Goal: Navigation & Orientation: Find specific page/section

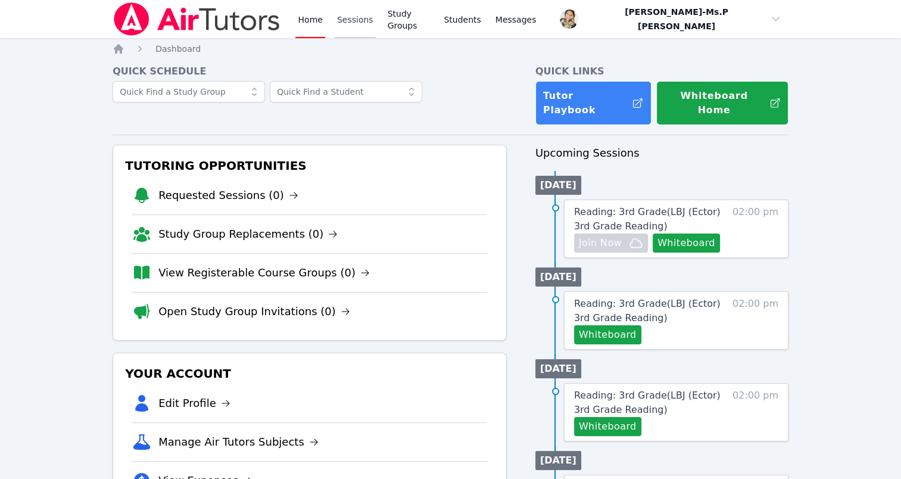
click at [337, 18] on link "Sessions" at bounding box center [355, 19] width 41 height 38
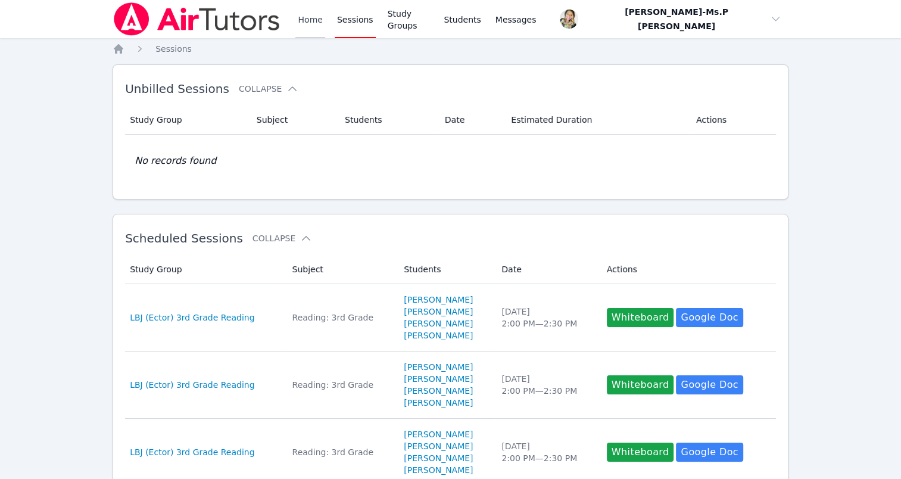
click at [319, 22] on link "Home" at bounding box center [309, 19] width 29 height 38
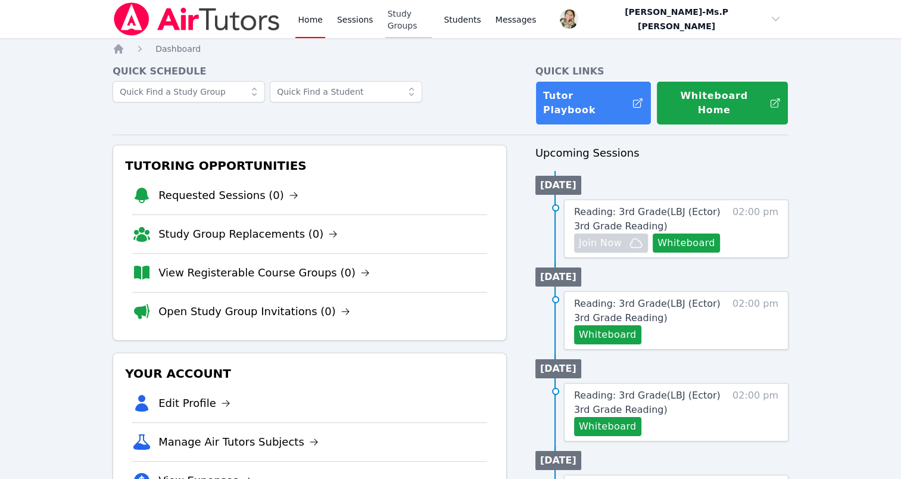
click at [407, 20] on link "Study Groups" at bounding box center [408, 19] width 47 height 38
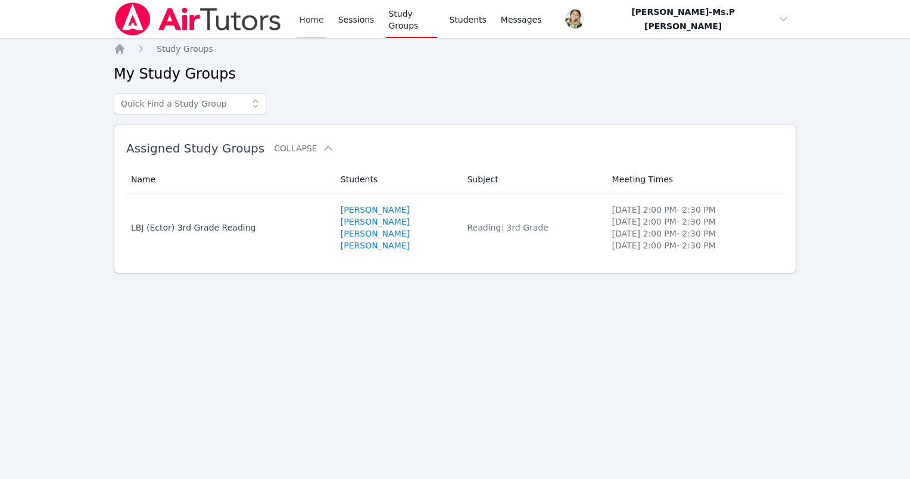
click at [314, 23] on link "Home" at bounding box center [311, 19] width 29 height 38
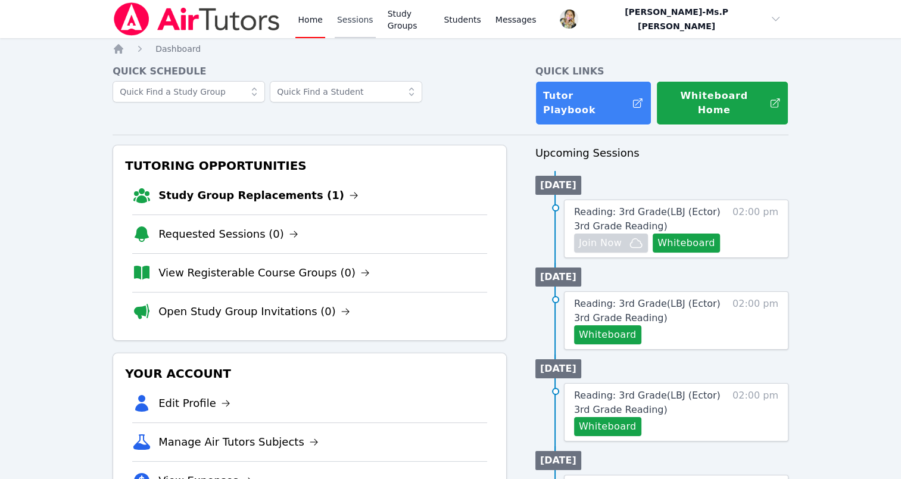
click at [335, 4] on link "Sessions" at bounding box center [355, 19] width 41 height 38
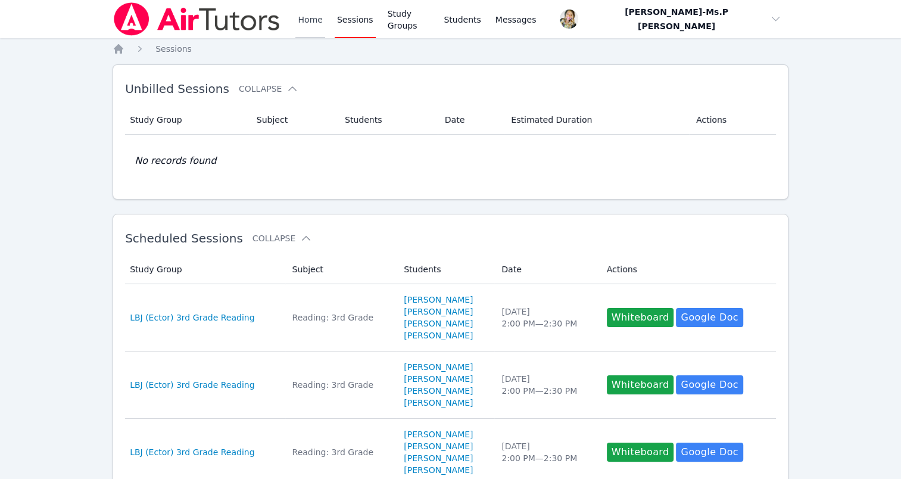
click at [312, 21] on link "Home" at bounding box center [309, 19] width 29 height 38
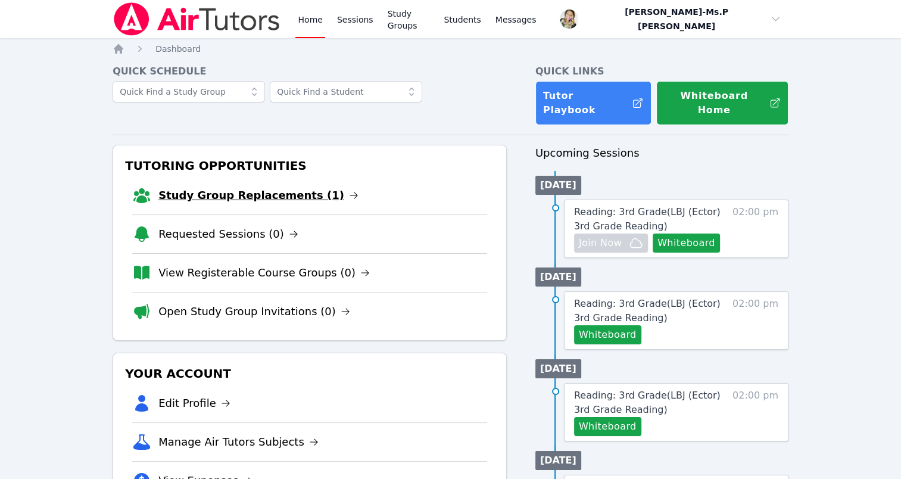
click at [267, 187] on link "Study Group Replacements (1)" at bounding box center [258, 195] width 200 height 17
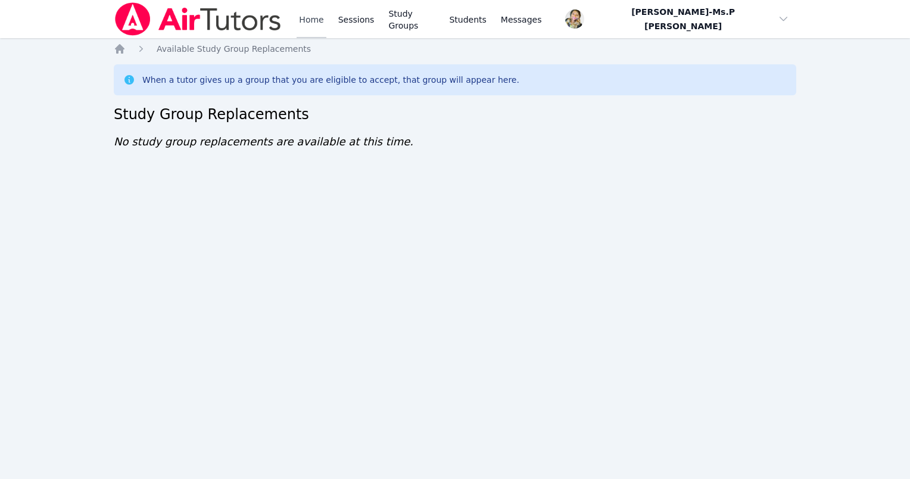
click at [316, 29] on link "Home" at bounding box center [311, 19] width 29 height 38
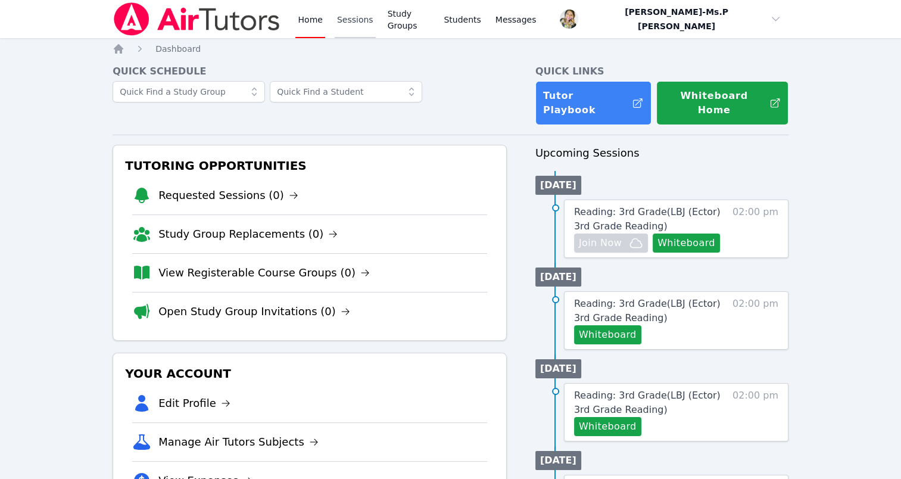
click at [342, 24] on link "Sessions" at bounding box center [355, 19] width 41 height 38
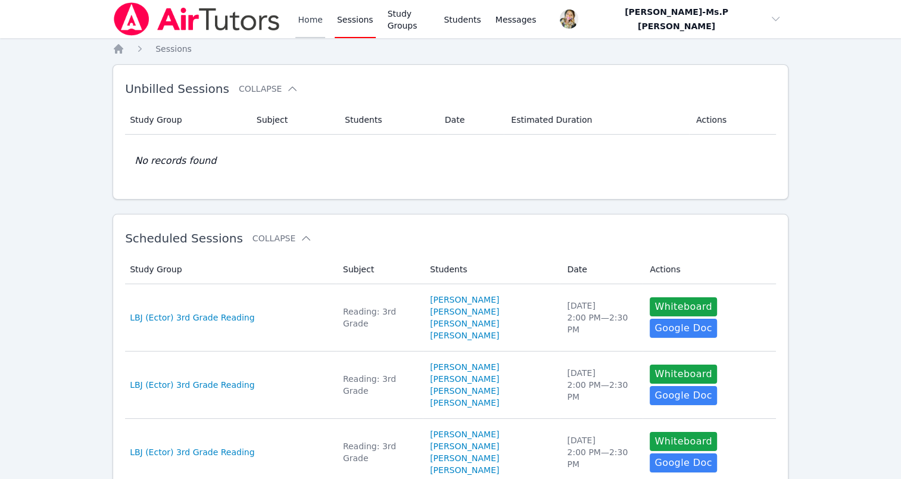
click at [314, 21] on link "Home" at bounding box center [309, 19] width 29 height 38
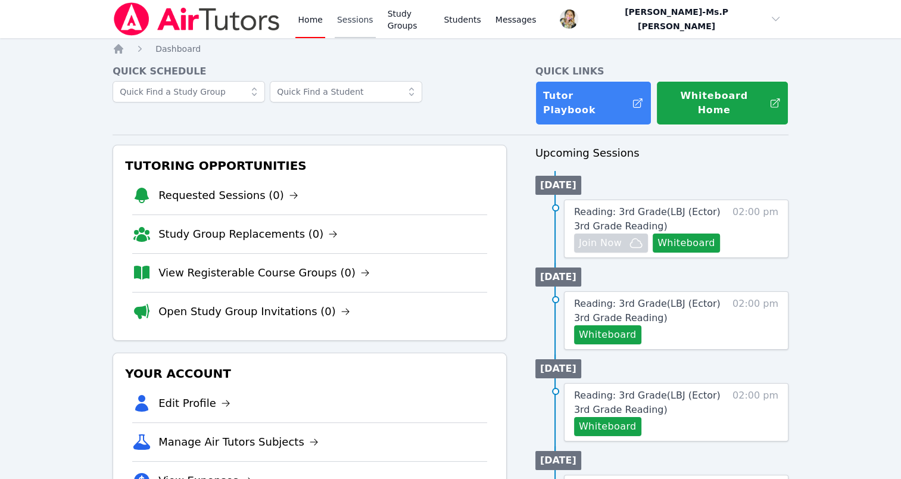
click at [348, 36] on link "Sessions" at bounding box center [355, 19] width 41 height 38
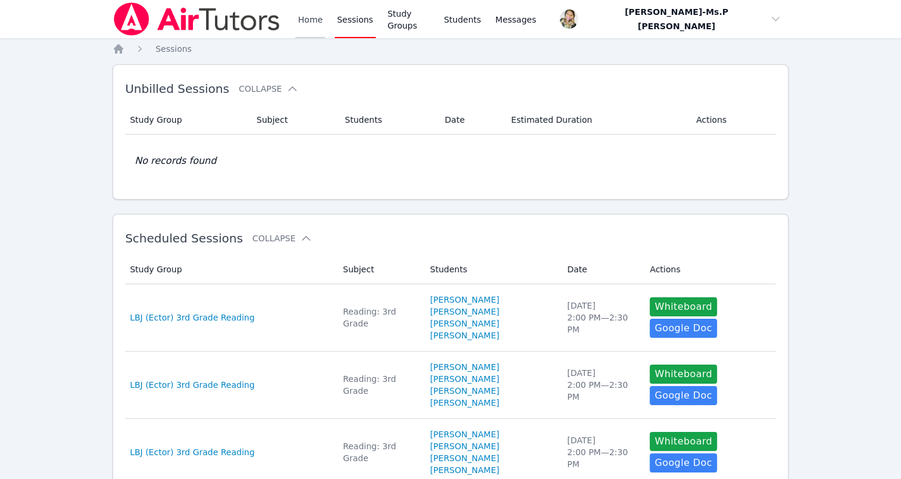
click at [316, 19] on link "Home" at bounding box center [309, 19] width 29 height 38
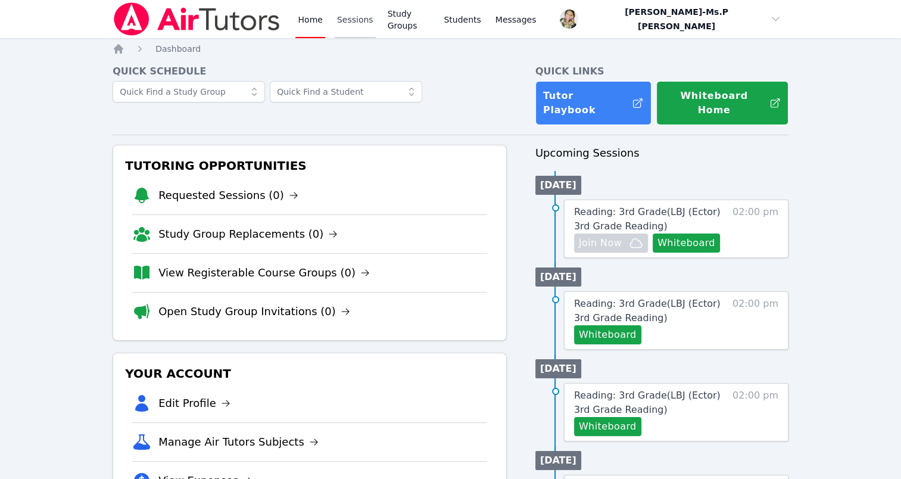
click at [355, 18] on link "Sessions" at bounding box center [355, 19] width 41 height 38
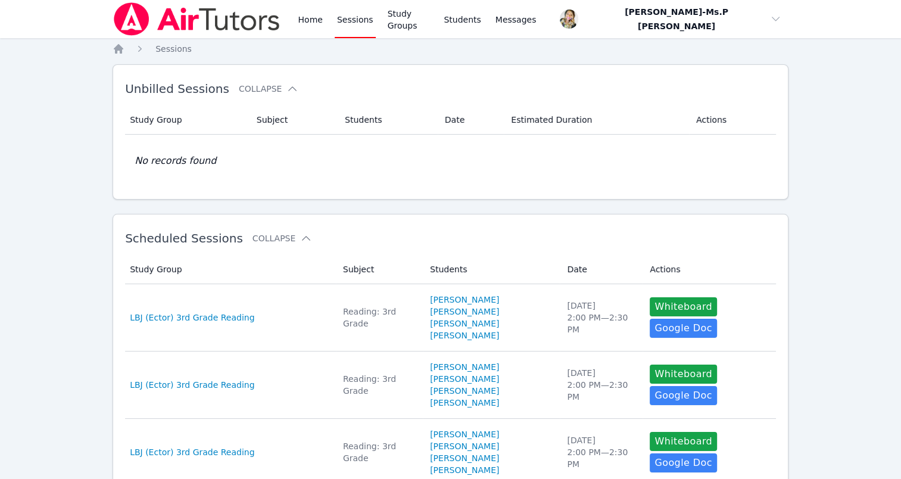
click at [355, 18] on link "Sessions" at bounding box center [355, 19] width 41 height 38
click at [311, 21] on link "Home" at bounding box center [309, 19] width 29 height 38
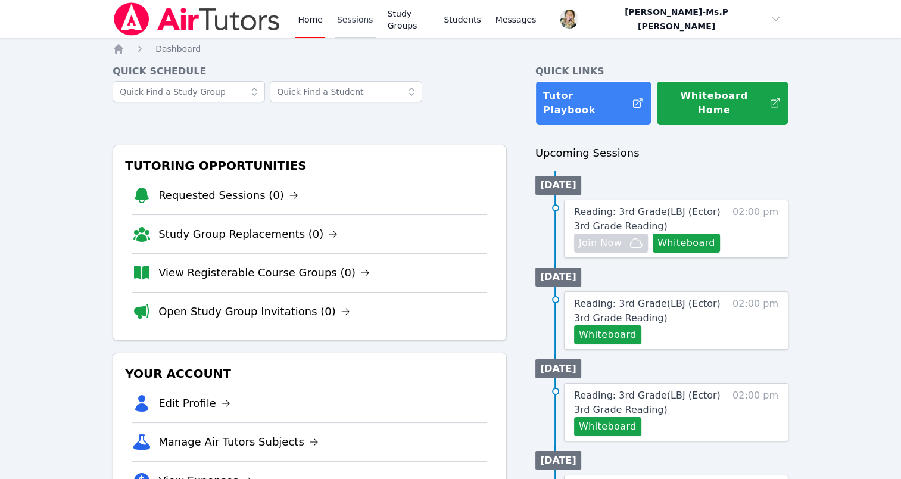
click at [352, 12] on link "Sessions" at bounding box center [355, 19] width 41 height 38
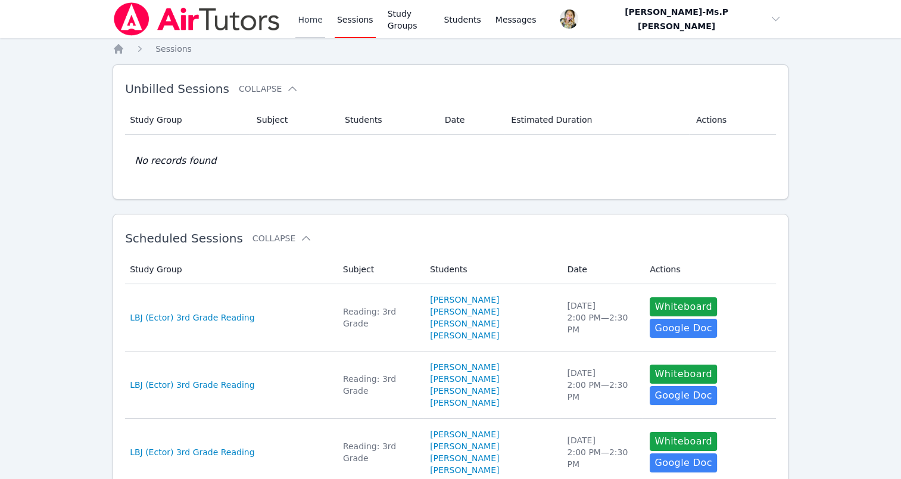
click at [312, 18] on link "Home" at bounding box center [309, 19] width 29 height 38
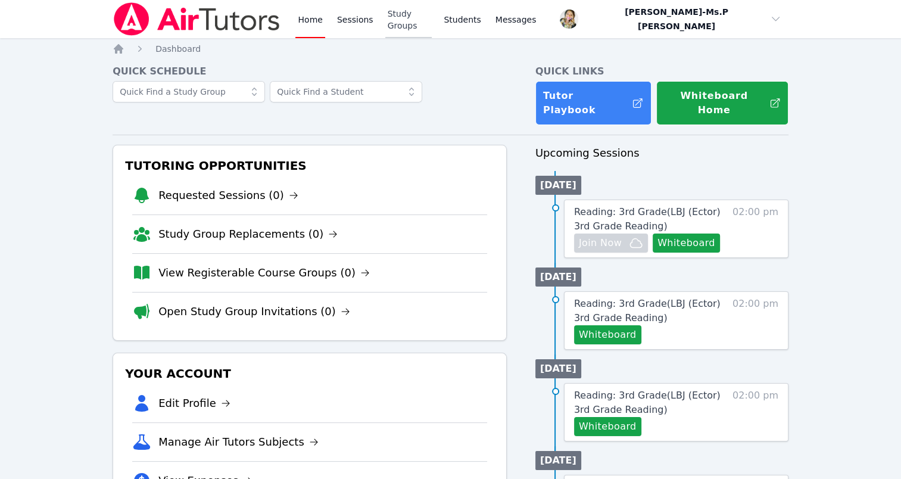
click at [407, 15] on link "Study Groups" at bounding box center [408, 19] width 47 height 38
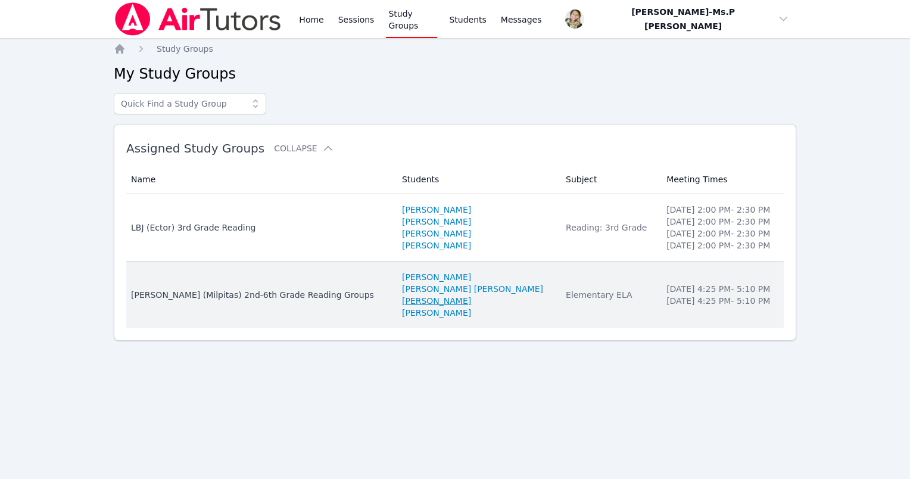
click at [430, 305] on link "Kamarah Lesley" at bounding box center [436, 301] width 69 height 12
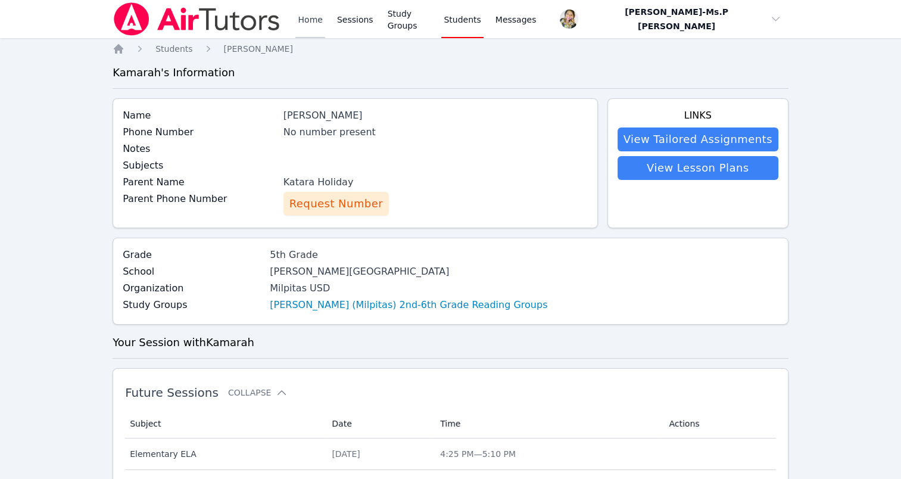
click at [298, 26] on link "Home" at bounding box center [309, 19] width 29 height 38
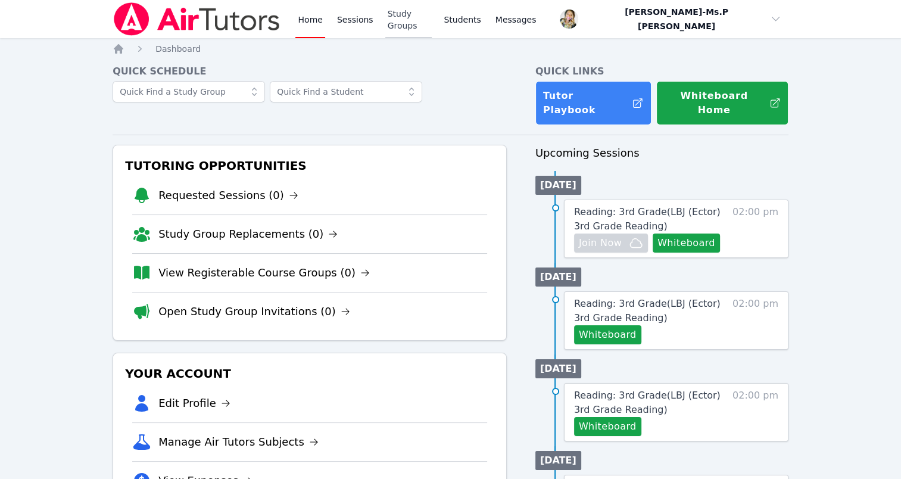
click at [410, 17] on link "Study Groups" at bounding box center [408, 19] width 47 height 38
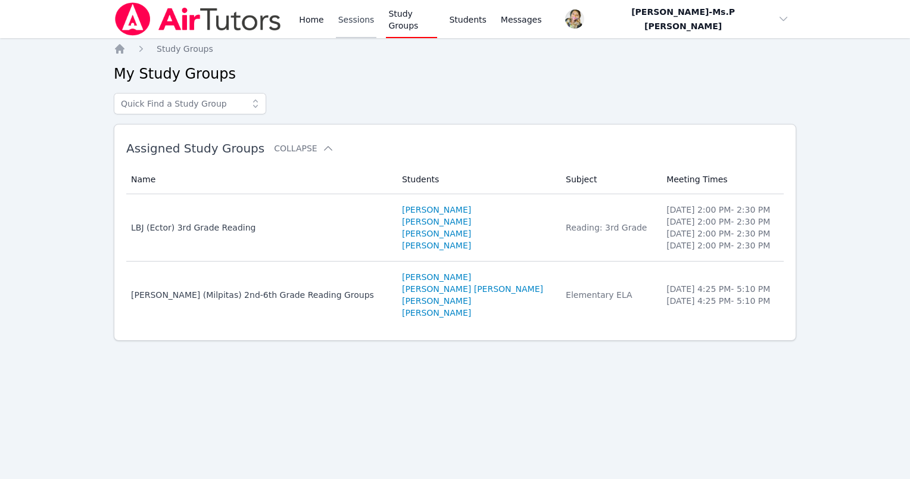
click at [352, 14] on link "Sessions" at bounding box center [356, 19] width 41 height 38
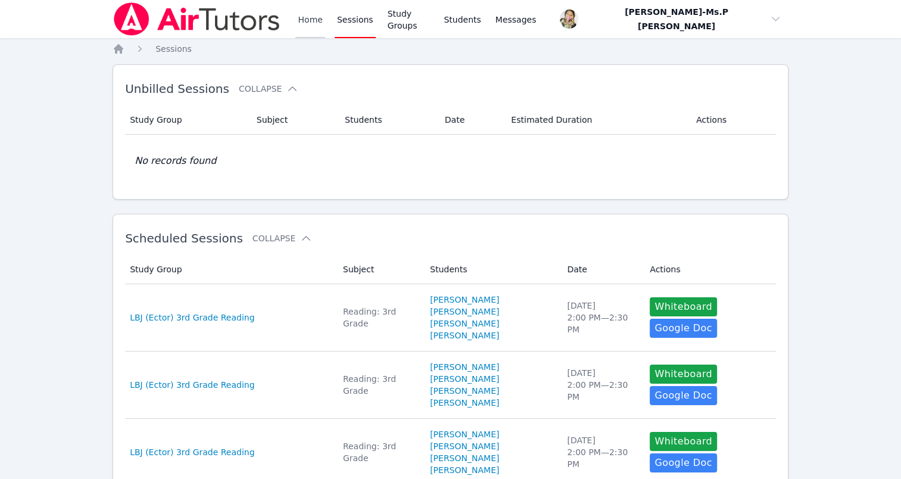
click at [313, 22] on link "Home" at bounding box center [309, 19] width 29 height 38
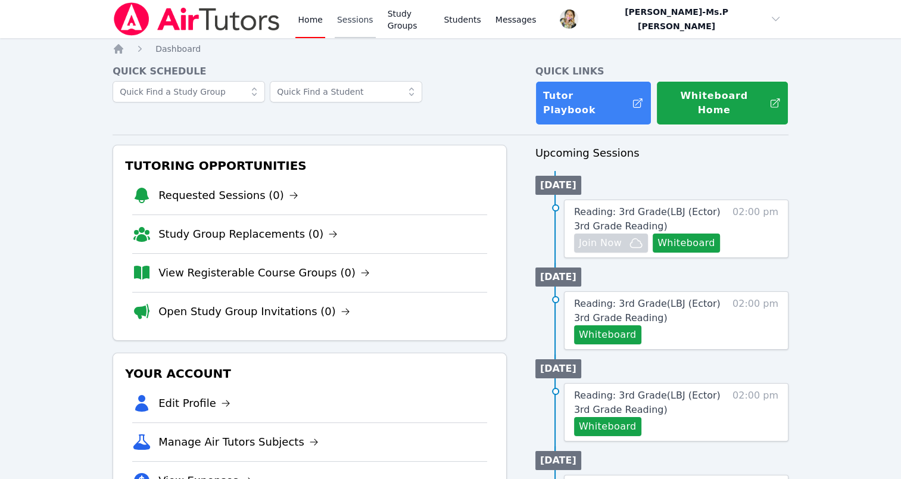
click at [355, 18] on link "Sessions" at bounding box center [355, 19] width 41 height 38
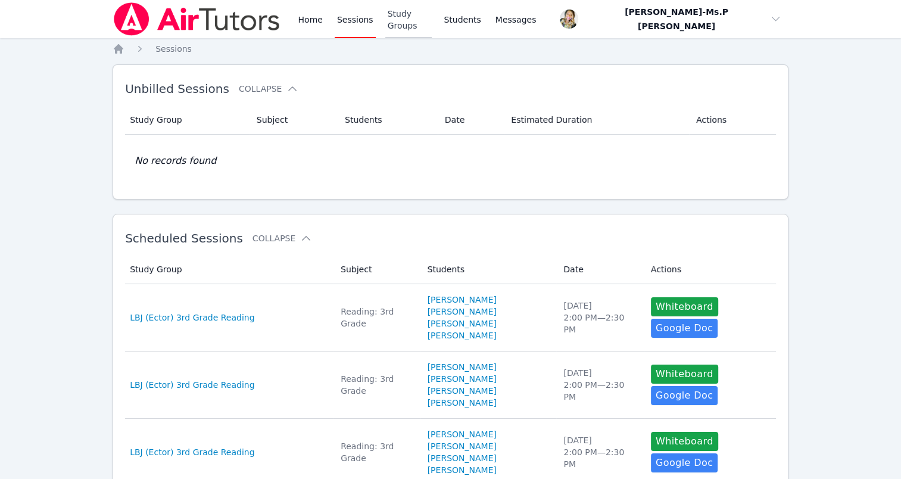
click at [394, 23] on link "Study Groups" at bounding box center [408, 19] width 47 height 38
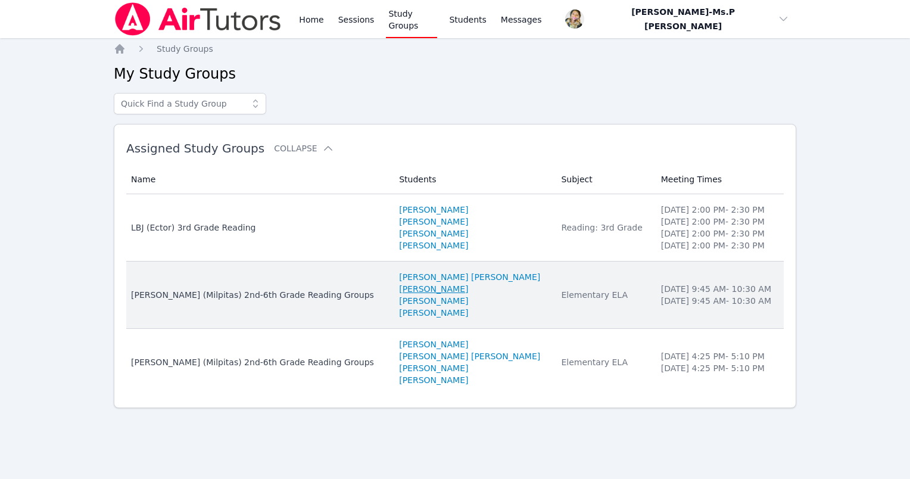
click at [405, 291] on link "Destiny Todd" at bounding box center [433, 289] width 69 height 12
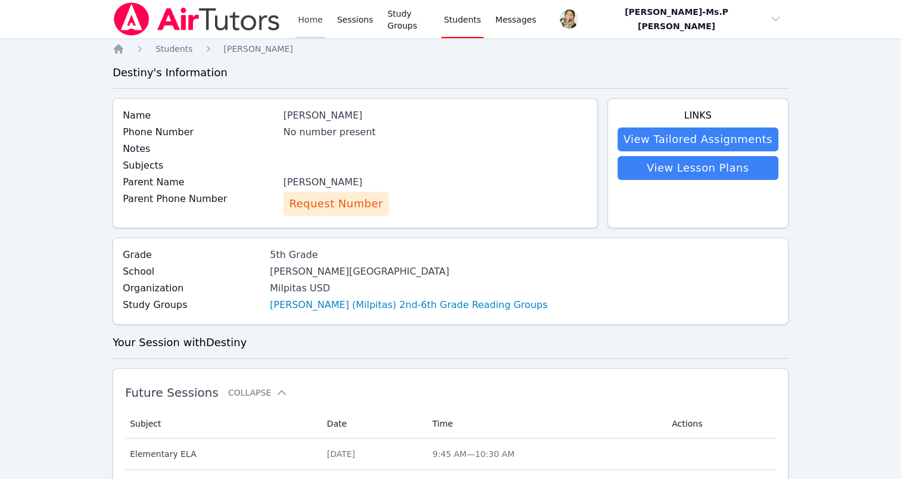
click at [314, 26] on link "Home" at bounding box center [309, 19] width 29 height 38
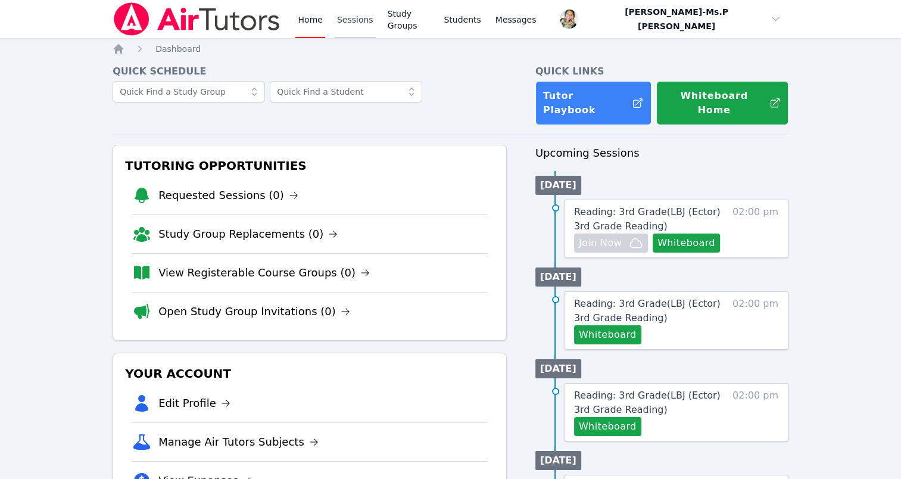
click at [360, 13] on link "Sessions" at bounding box center [355, 19] width 41 height 38
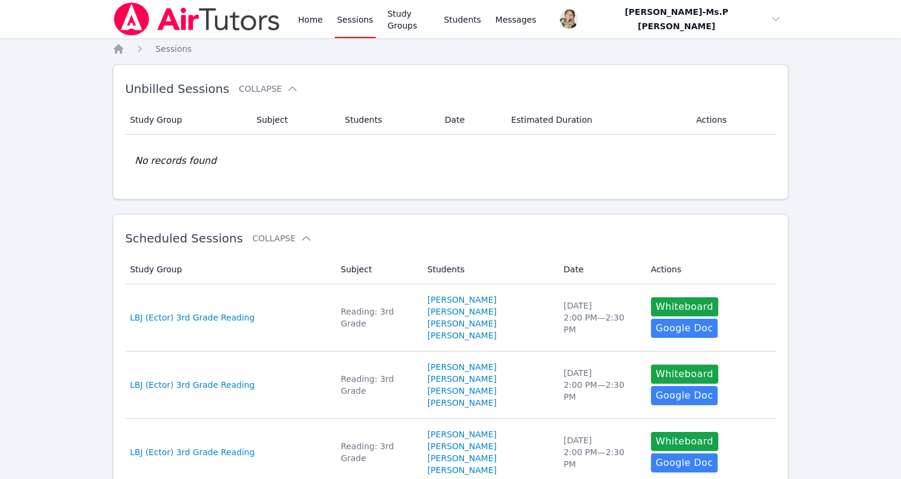
click at [323, 22] on div "Home Sessions Study Groups Students Messages" at bounding box center [416, 19] width 243 height 38
click at [298, 21] on link "Home" at bounding box center [309, 19] width 29 height 38
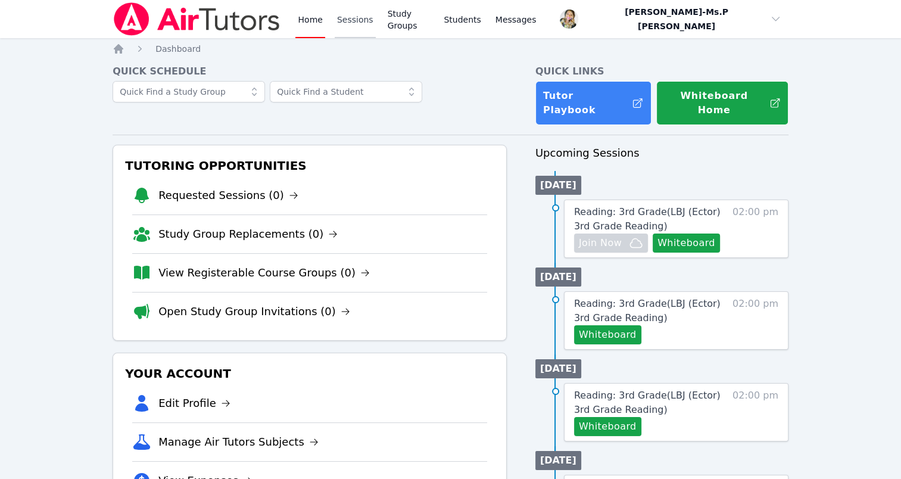
click at [351, 19] on link "Sessions" at bounding box center [355, 19] width 41 height 38
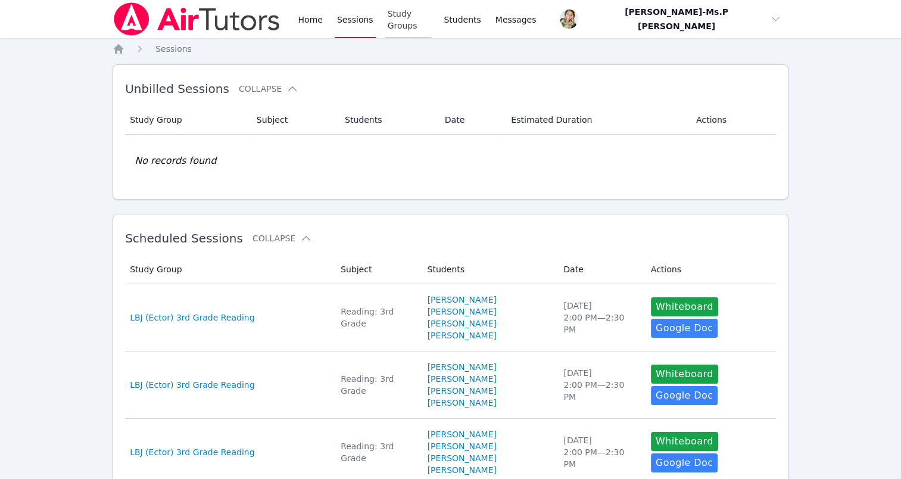
click at [423, 18] on link "Study Groups" at bounding box center [408, 19] width 47 height 38
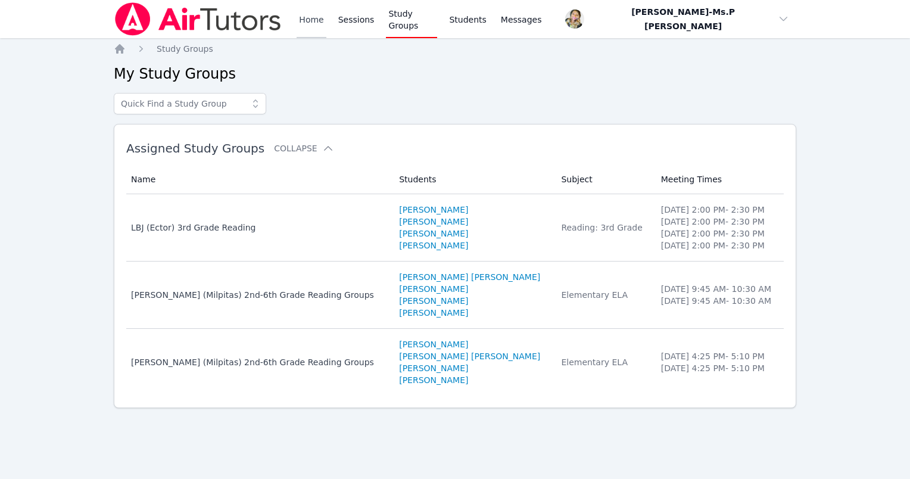
click at [317, 21] on link "Home" at bounding box center [311, 19] width 29 height 38
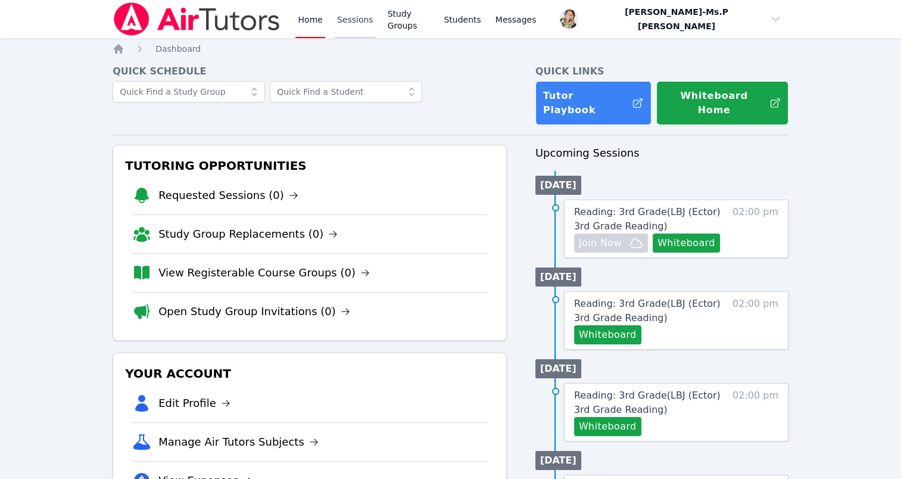
click at [360, 18] on link "Sessions" at bounding box center [355, 19] width 41 height 38
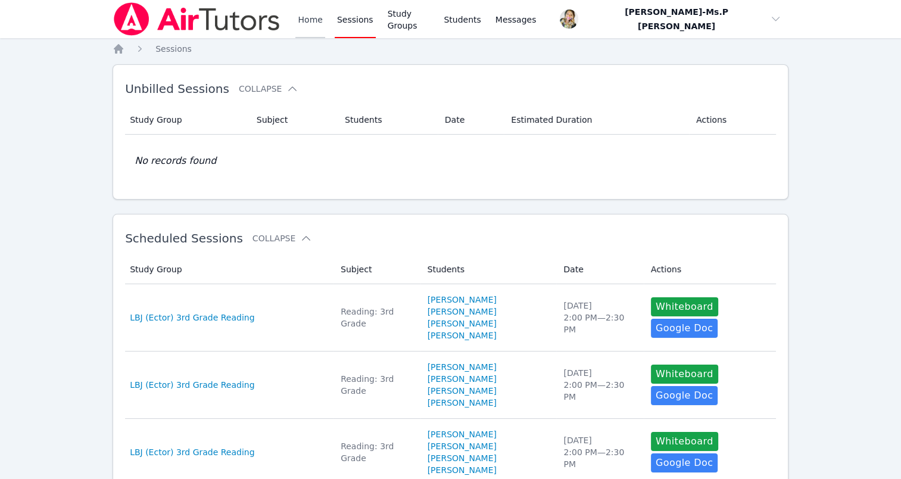
click at [303, 18] on link "Home" at bounding box center [309, 19] width 29 height 38
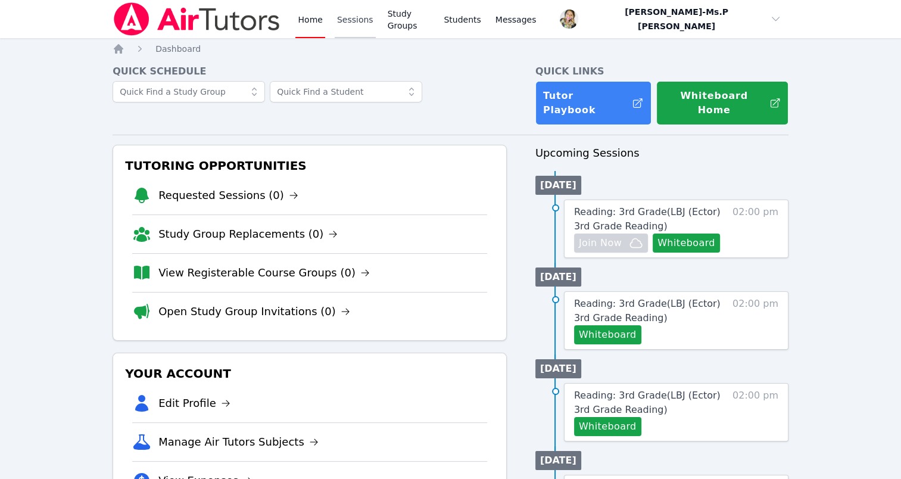
click at [349, 17] on link "Sessions" at bounding box center [355, 19] width 41 height 38
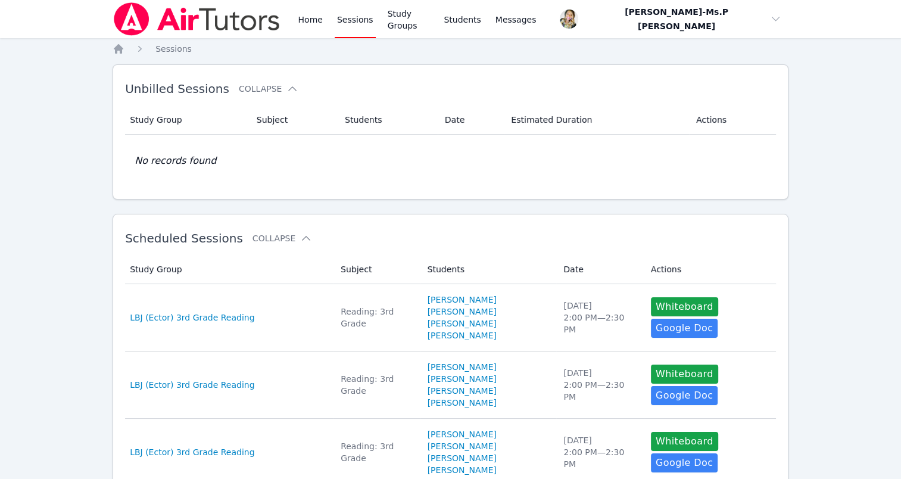
click at [323, 15] on div "Home Sessions Study Groups Students Messages" at bounding box center [416, 19] width 243 height 38
click at [319, 19] on link "Home" at bounding box center [309, 19] width 29 height 38
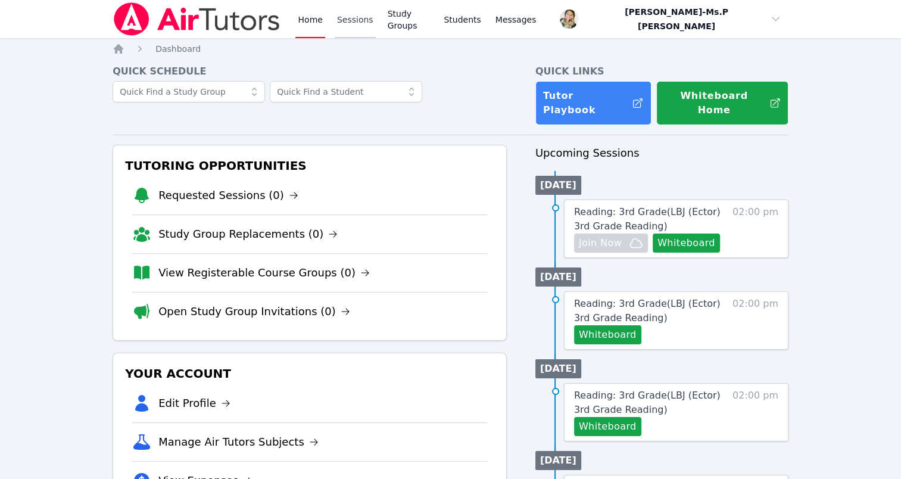
click at [338, 14] on link "Sessions" at bounding box center [355, 19] width 41 height 38
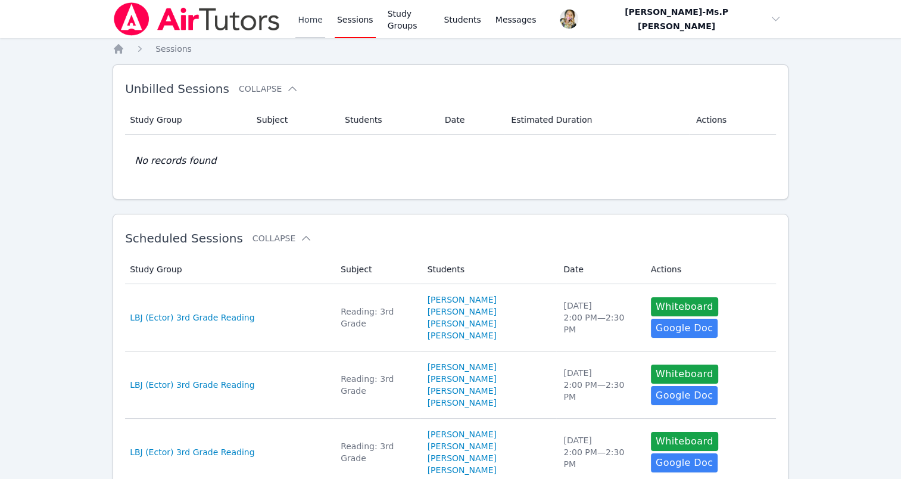
click at [313, 19] on link "Home" at bounding box center [309, 19] width 29 height 38
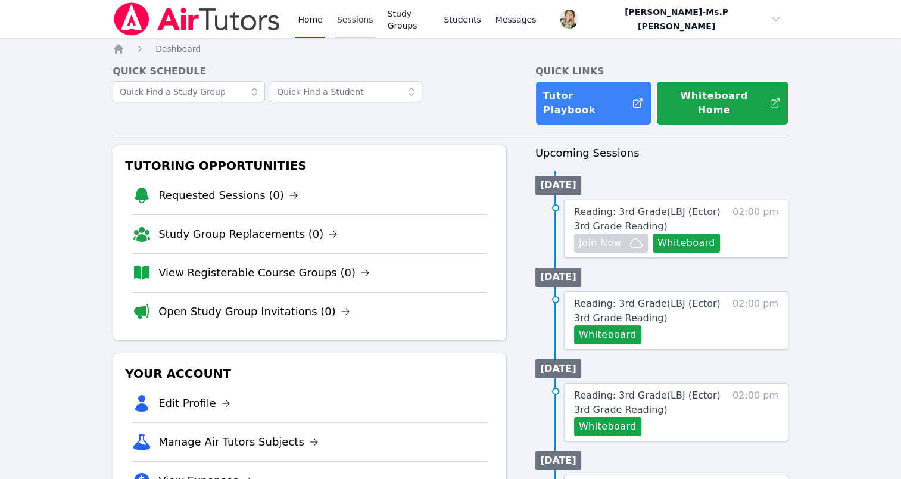
click at [342, 17] on link "Sessions" at bounding box center [355, 19] width 41 height 38
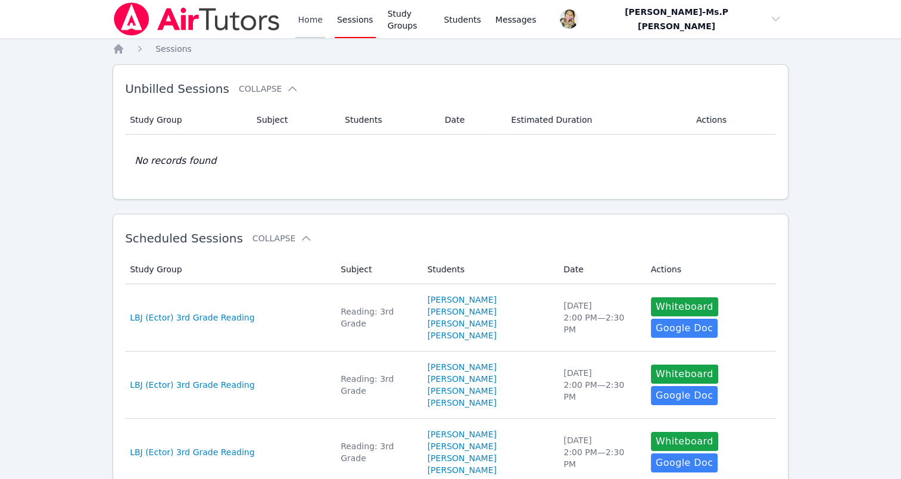
click at [311, 14] on link "Home" at bounding box center [309, 19] width 29 height 38
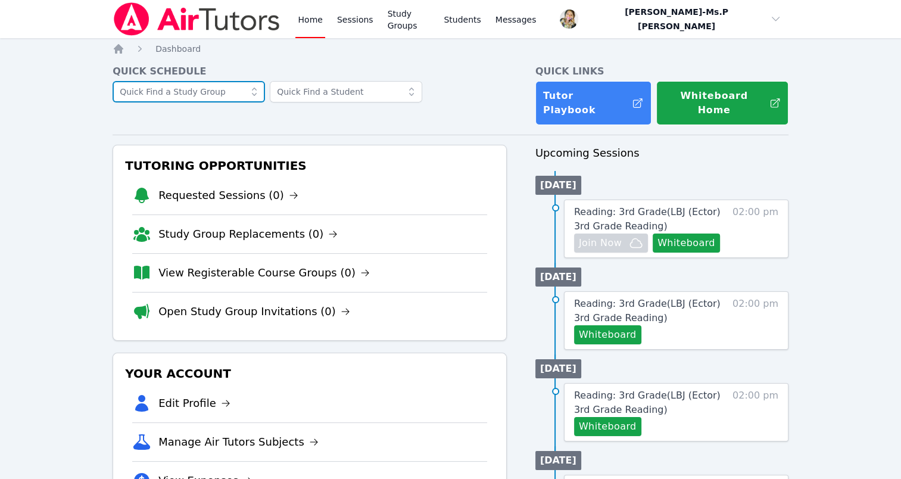
click at [227, 93] on input "text" at bounding box center [189, 91] width 152 height 21
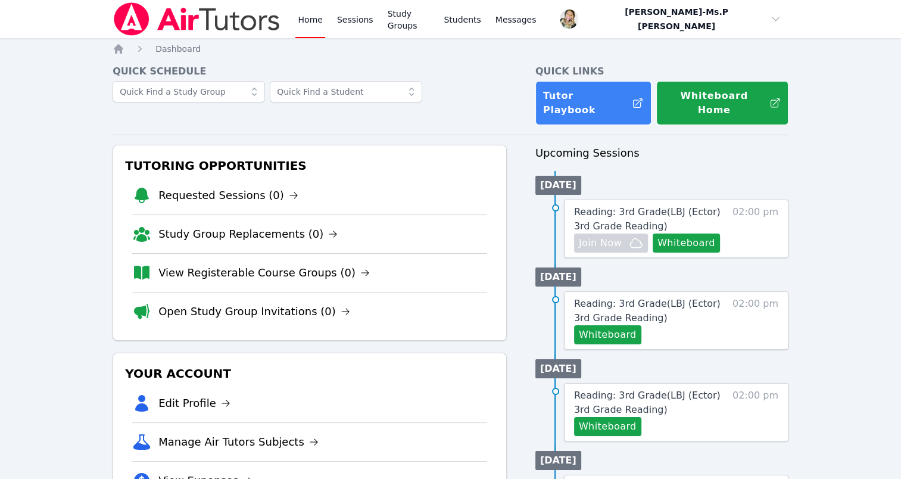
click at [331, 15] on div "Home Sessions Study Groups Students Messages" at bounding box center [416, 19] width 243 height 38
click at [355, 31] on link "Sessions" at bounding box center [355, 19] width 41 height 38
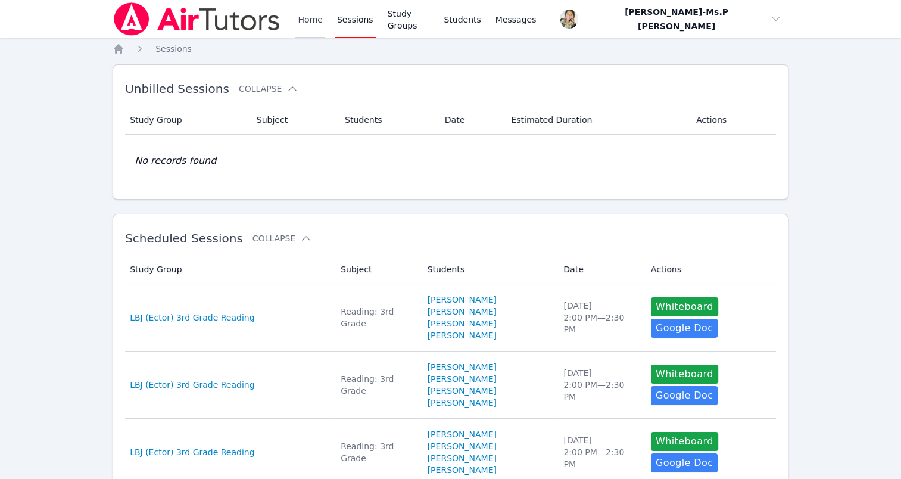
click at [307, 13] on link "Home" at bounding box center [309, 19] width 29 height 38
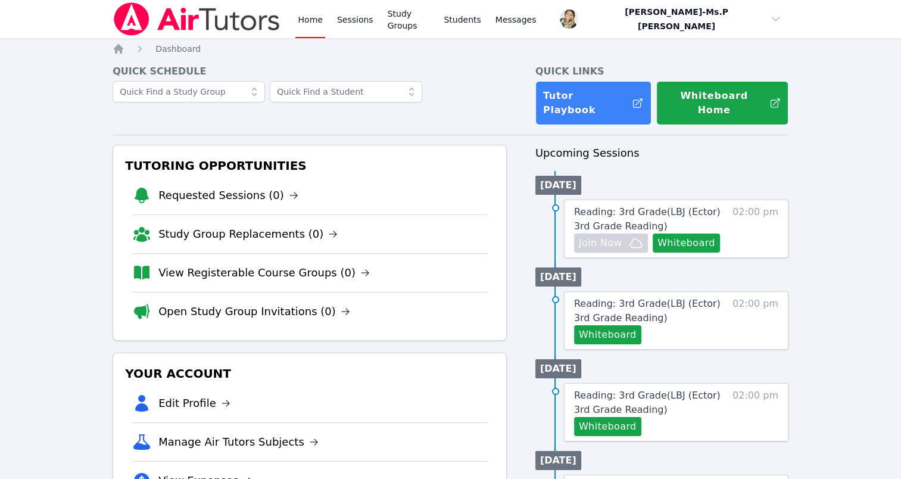
click at [329, 28] on div "Home Sessions Study Groups Students Messages" at bounding box center [416, 19] width 243 height 38
click at [357, 20] on link "Sessions" at bounding box center [355, 19] width 41 height 38
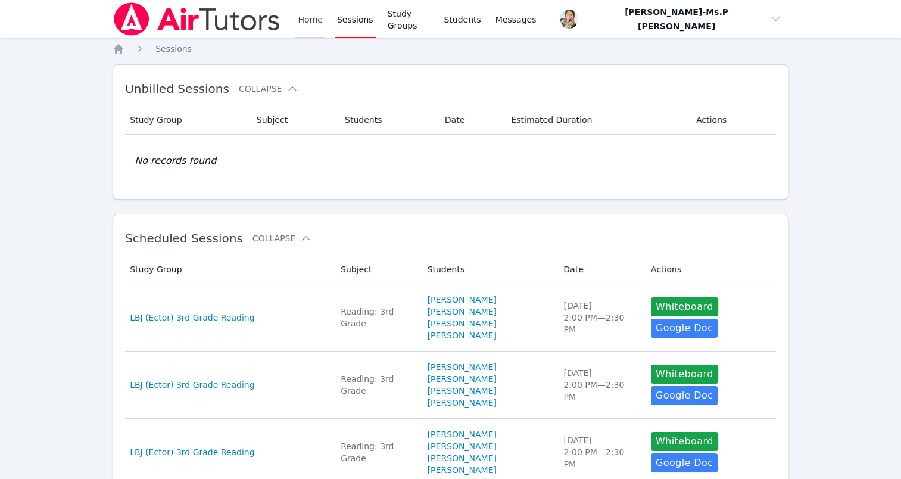
click at [314, 20] on link "Home" at bounding box center [309, 19] width 29 height 38
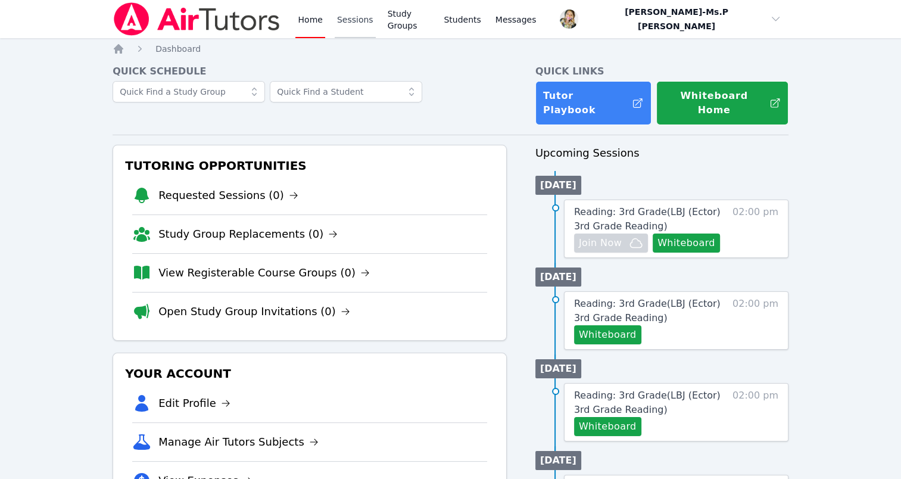
click at [351, 12] on link "Sessions" at bounding box center [355, 19] width 41 height 38
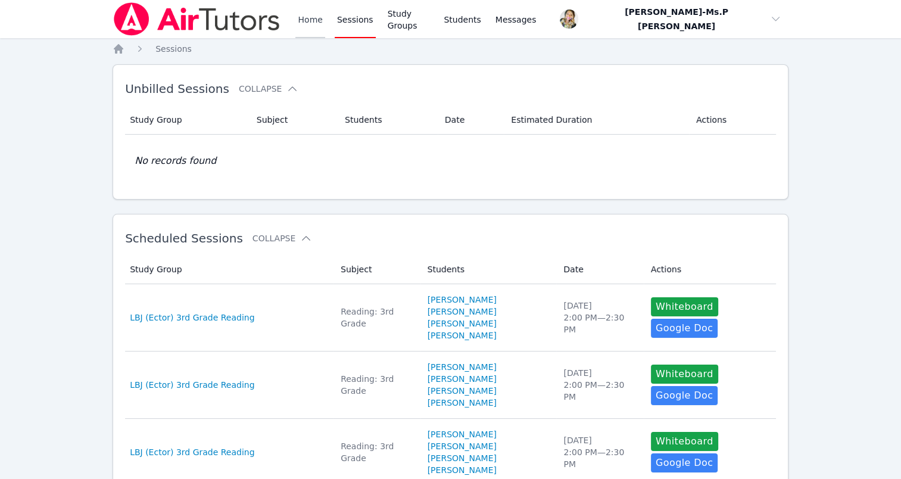
click at [302, 21] on link "Home" at bounding box center [309, 19] width 29 height 38
